Goal: Information Seeking & Learning: Learn about a topic

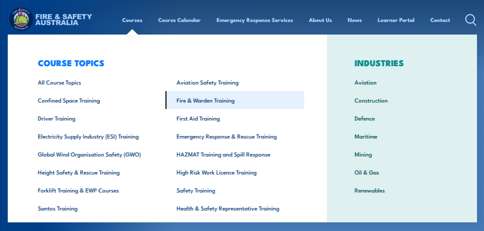
click at [194, 99] on link "Fire & Warden Training" at bounding box center [234, 100] width 139 height 18
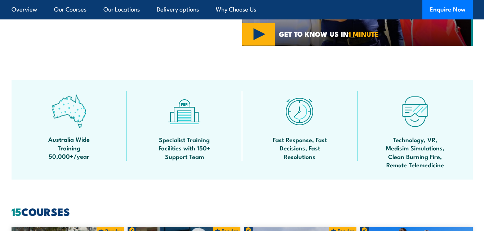
scroll to position [252, 0]
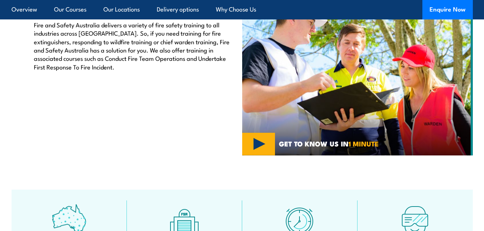
click at [237, 90] on div "Fire Safety Training Fire and Safety Australia delivers a variety of fire safet…" at bounding box center [127, 69] width 230 height 173
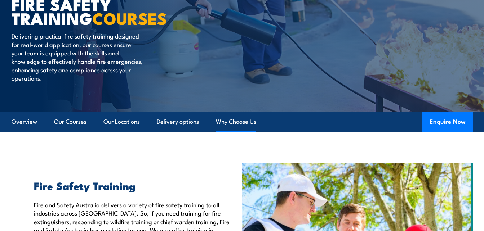
click at [229, 120] on link "Why Choose Us" at bounding box center [236, 121] width 40 height 19
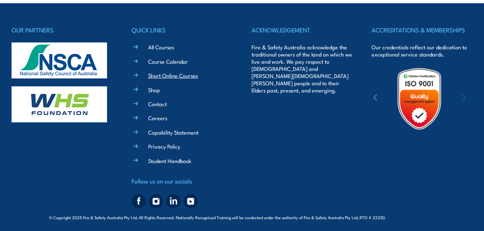
scroll to position [1977, 0]
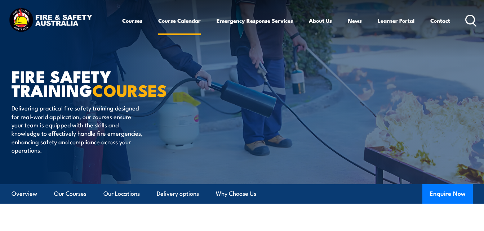
click at [173, 21] on link "Course Calendar" at bounding box center [179, 20] width 42 height 17
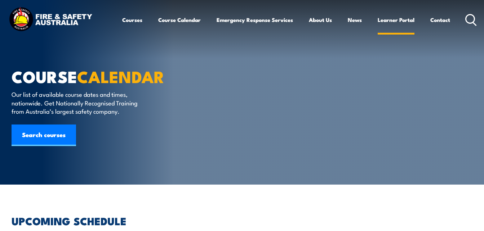
click at [408, 18] on link "Learner Portal" at bounding box center [395, 19] width 37 height 17
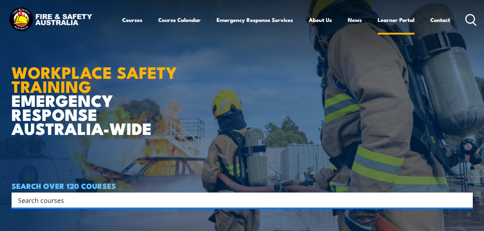
click at [392, 21] on link "Learner Portal" at bounding box center [395, 19] width 37 height 17
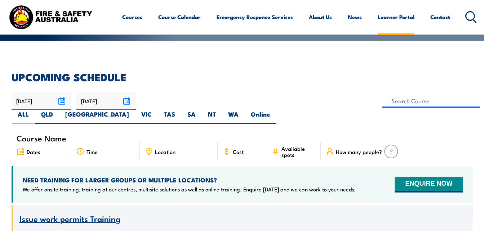
click at [394, 16] on link "Learner Portal" at bounding box center [395, 16] width 37 height 17
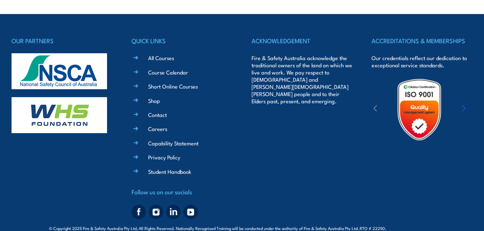
scroll to position [1977, 0]
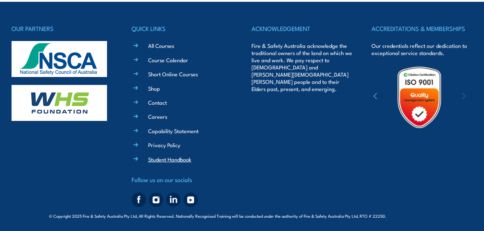
click at [183, 160] on link "Student Handbook" at bounding box center [169, 160] width 43 height 8
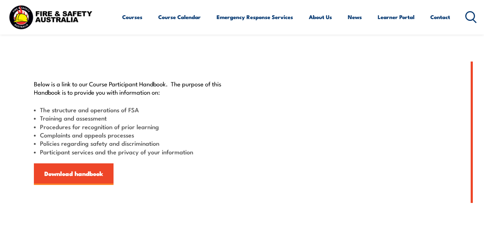
scroll to position [180, 0]
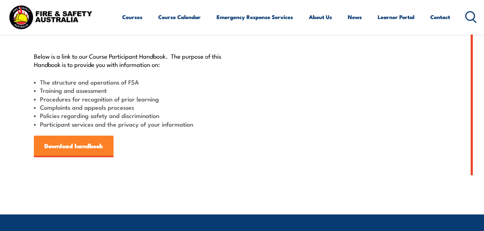
click at [94, 149] on link "Download handbook" at bounding box center [74, 147] width 80 height 22
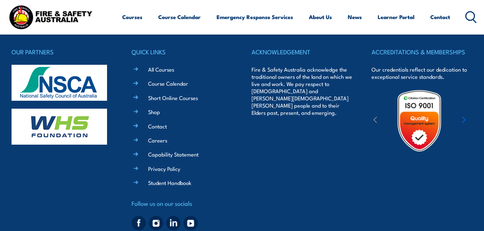
scroll to position [393, 0]
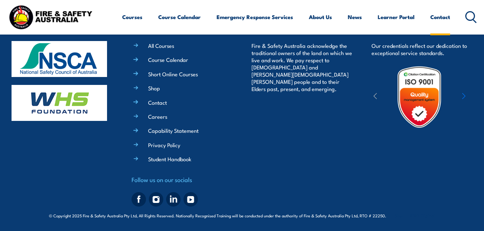
click at [448, 17] on link "Contact" at bounding box center [440, 16] width 20 height 17
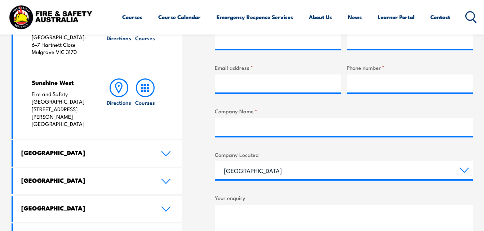
scroll to position [324, 0]
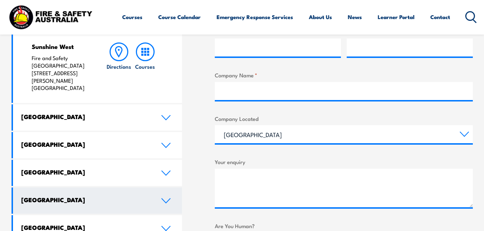
click at [165, 198] on icon at bounding box center [166, 201] width 10 height 6
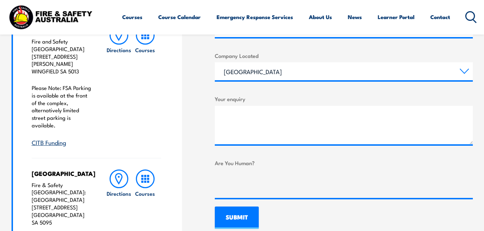
scroll to position [288, 0]
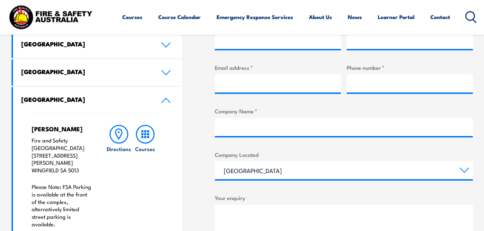
click at [470, 13] on icon at bounding box center [471, 17] width 12 height 12
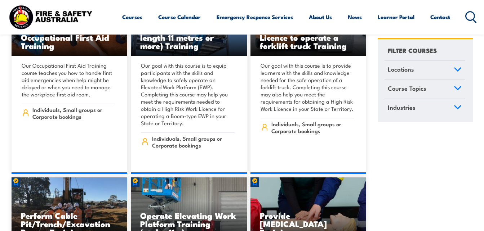
scroll to position [4681, 0]
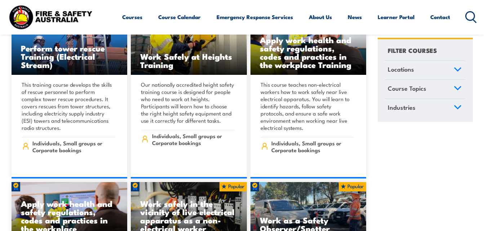
scroll to position [6481, 0]
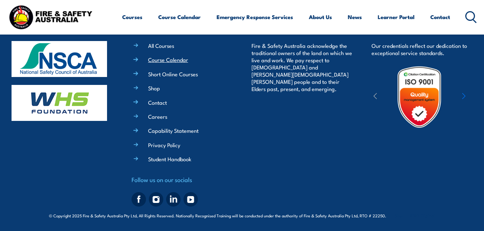
click at [160, 59] on link "Course Calendar" at bounding box center [168, 60] width 40 height 8
